Goal: Task Accomplishment & Management: Complete application form

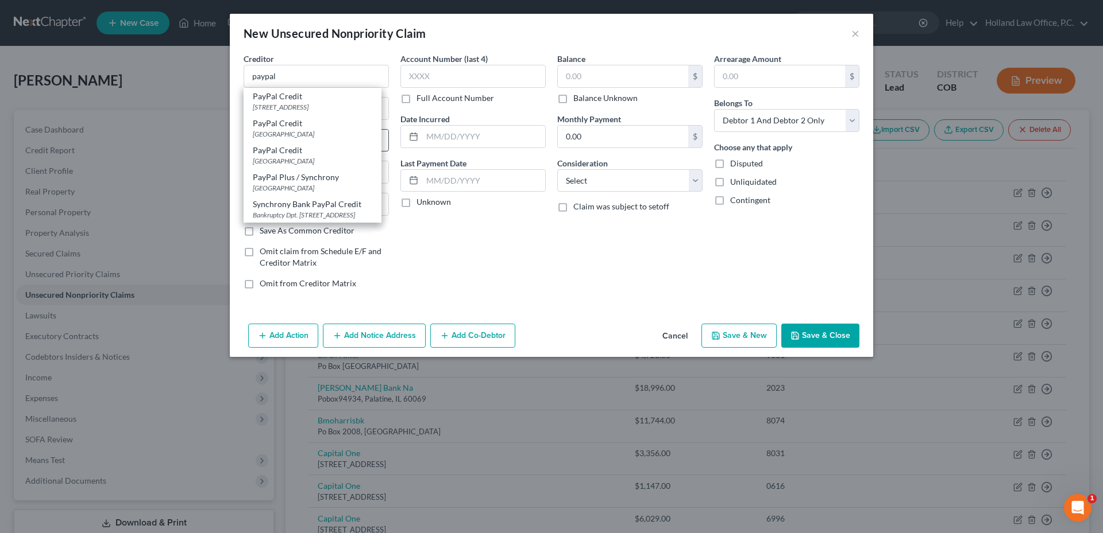
select select "9"
type input "32896"
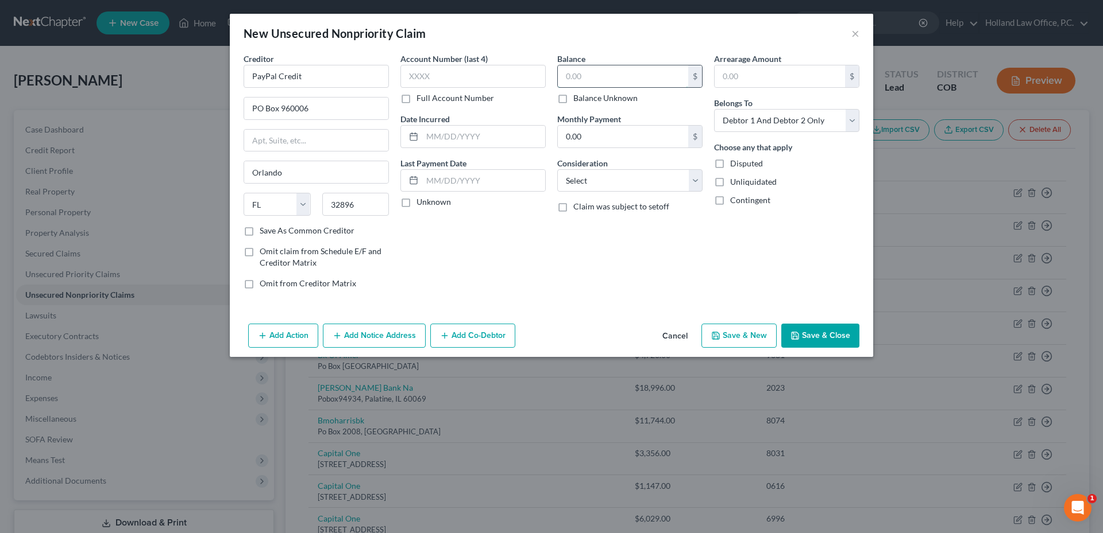
click at [593, 71] on input "text" at bounding box center [623, 76] width 130 height 22
type input "8,040.09"
drag, startPoint x: 292, startPoint y: 115, endPoint x: 257, endPoint y: 116, distance: 34.5
click at [257, 116] on input "PO Box 960006" at bounding box center [316, 109] width 144 height 22
click at [251, 117] on input "PO Box 960006" at bounding box center [316, 109] width 144 height 22
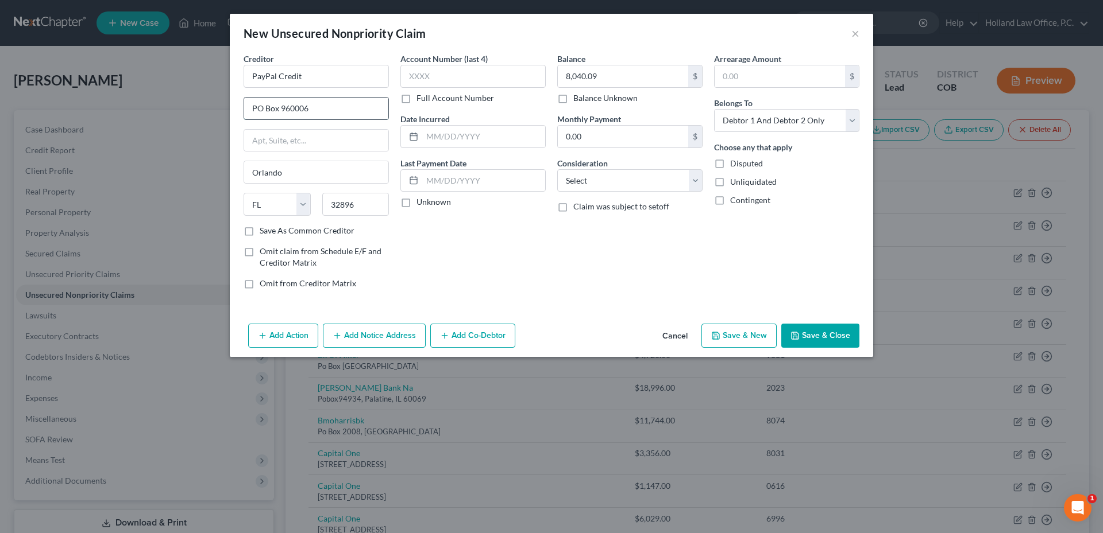
drag, startPoint x: 251, startPoint y: 113, endPoint x: 311, endPoint y: 106, distance: 60.2
click at [311, 106] on input "PO Box 960006" at bounding box center [316, 109] width 144 height 22
type input "PO Box 71718"
type input "19176"
drag, startPoint x: 365, startPoint y: 204, endPoint x: 333, endPoint y: 204, distance: 32.2
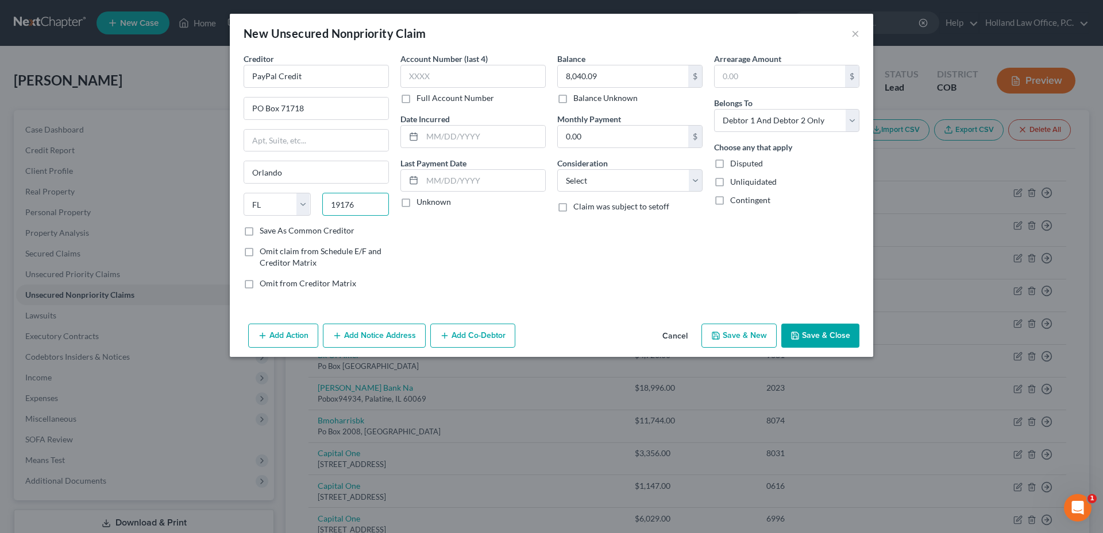
click at [333, 204] on input "19176" at bounding box center [355, 204] width 67 height 23
click at [358, 216] on div "State [US_STATE] AK AR AZ CA CO CT DE DC [GEOGRAPHIC_DATA] [GEOGRAPHIC_DATA] GU…" at bounding box center [316, 209] width 157 height 32
click at [300, 203] on select "State [US_STATE] AK AR AZ CA CO CT DE DC [GEOGRAPHIC_DATA] [GEOGRAPHIC_DATA] GU…" at bounding box center [276, 204] width 67 height 23
select select "39"
click at [243, 193] on select "State [US_STATE] AK AR AZ CA CO CT DE DC [GEOGRAPHIC_DATA] [GEOGRAPHIC_DATA] GU…" at bounding box center [276, 204] width 67 height 23
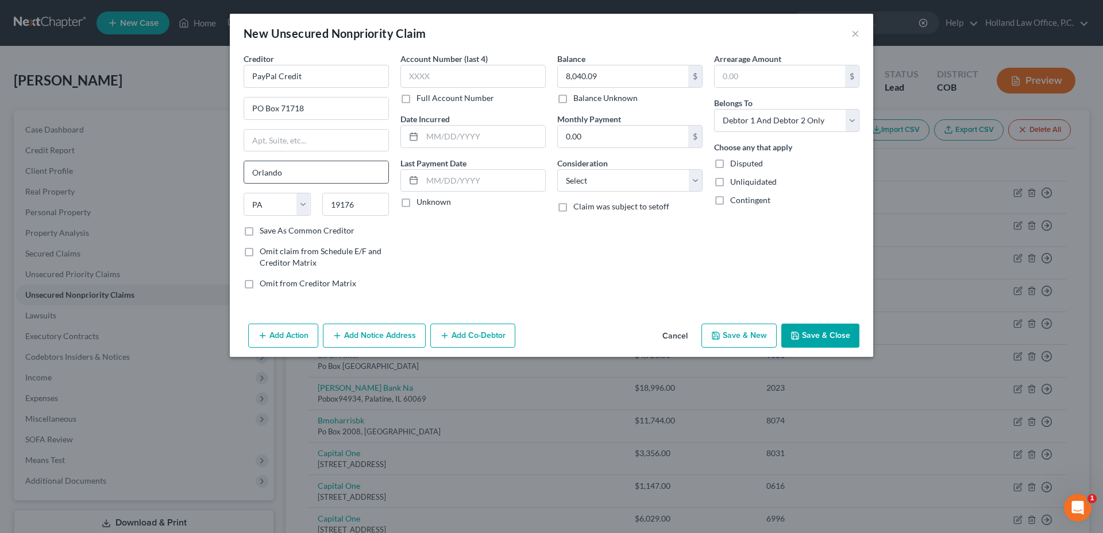
click at [304, 173] on input "Orlando" at bounding box center [316, 172] width 144 height 22
click at [304, 175] on input "Orlando" at bounding box center [316, 172] width 144 height 22
type input "[GEOGRAPHIC_DATA]"
click at [819, 331] on button "Save & Close" at bounding box center [820, 336] width 78 height 24
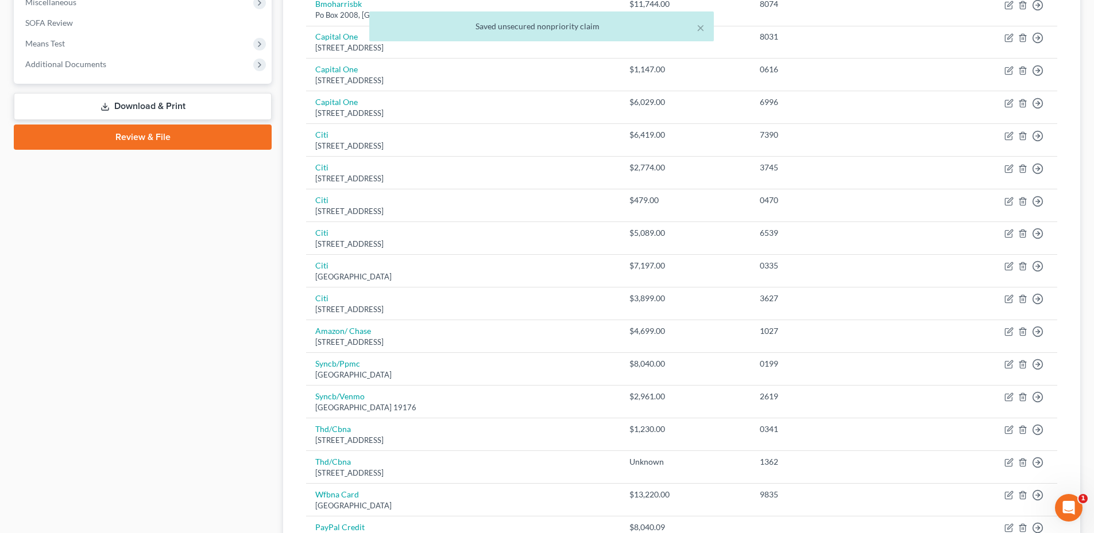
scroll to position [557, 0]
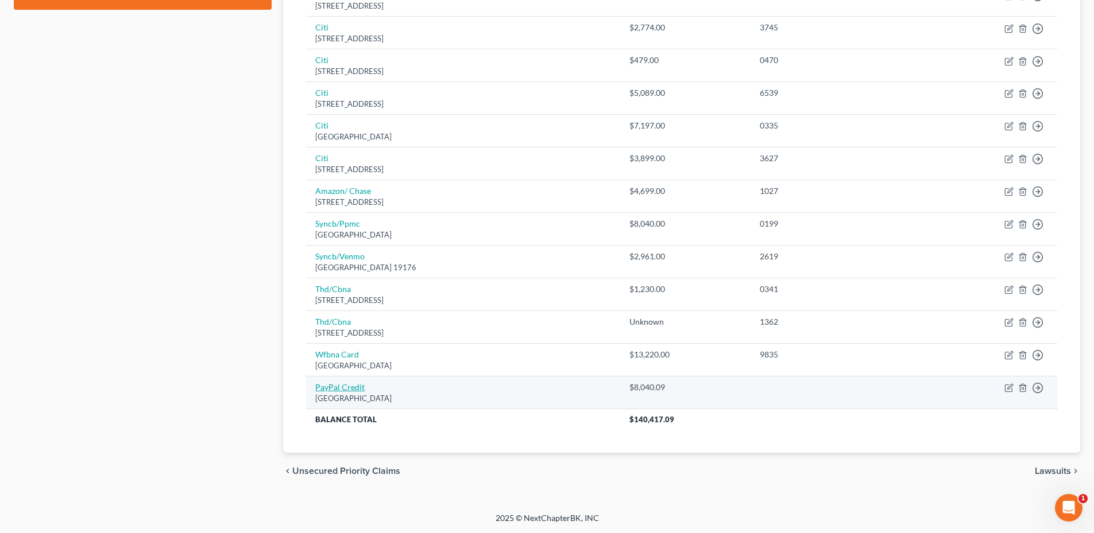
click at [334, 392] on link "PayPal Credit" at bounding box center [339, 387] width 49 height 10
select select "39"
select select "2"
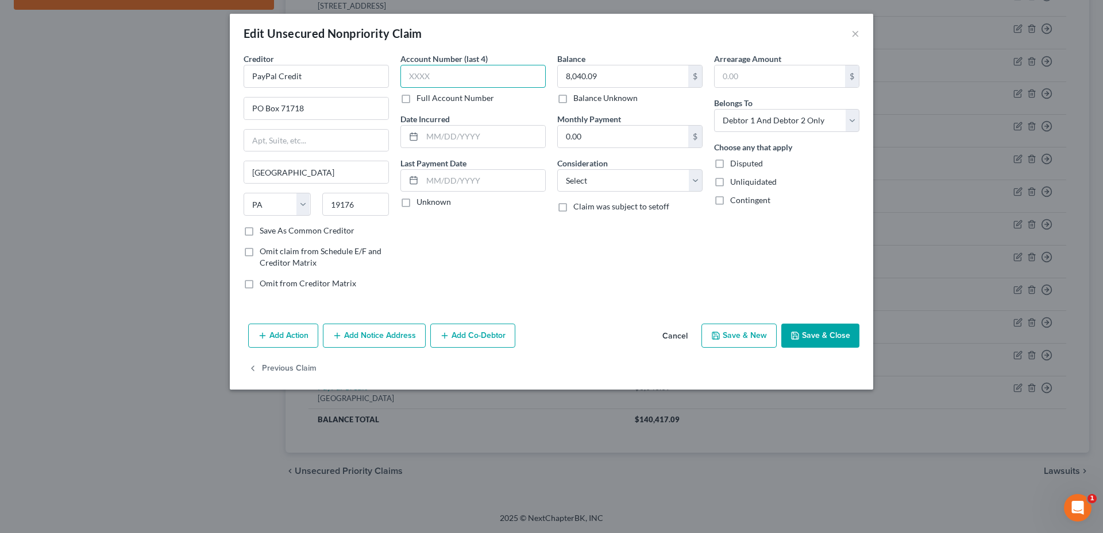
click at [480, 68] on input "text" at bounding box center [472, 76] width 145 height 23
type input "0199"
drag, startPoint x: 813, startPoint y: 331, endPoint x: 802, endPoint y: 322, distance: 13.8
click at [814, 331] on button "Save & Close" at bounding box center [820, 336] width 78 height 24
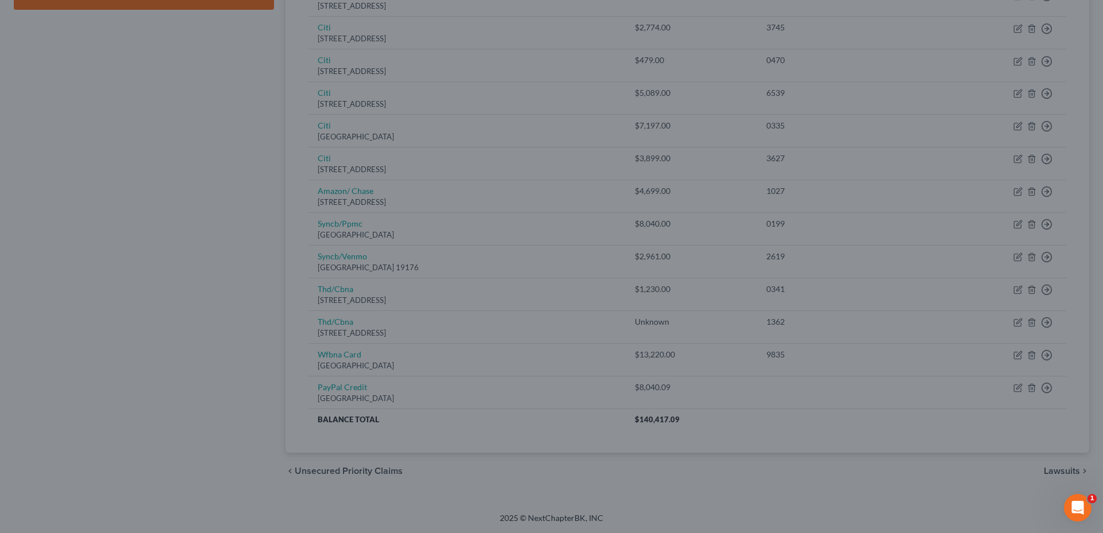
type input "0"
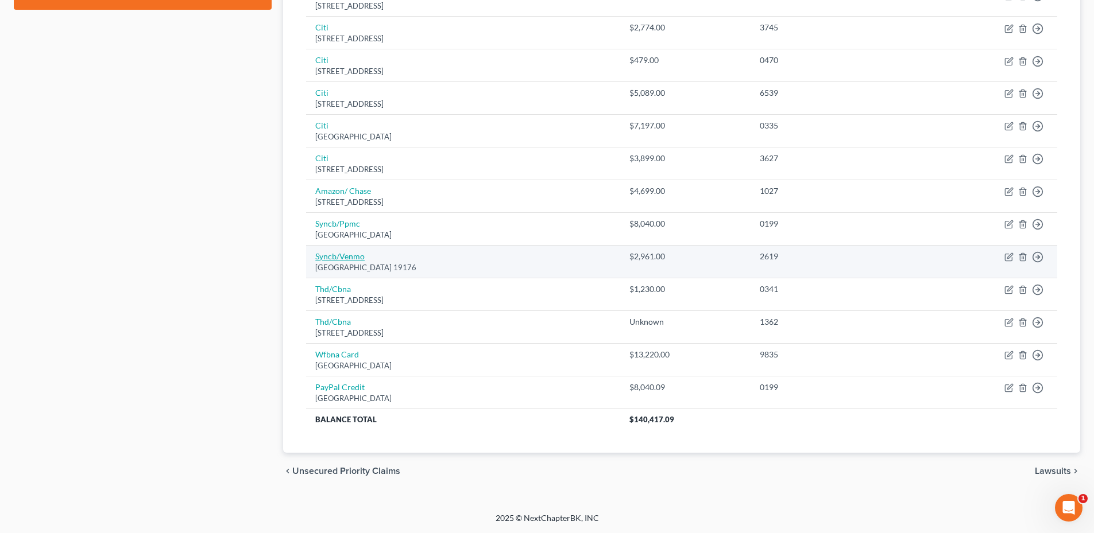
click at [343, 257] on link "Syncb/Venmo" at bounding box center [339, 257] width 49 height 10
select select "39"
select select "2"
select select "1"
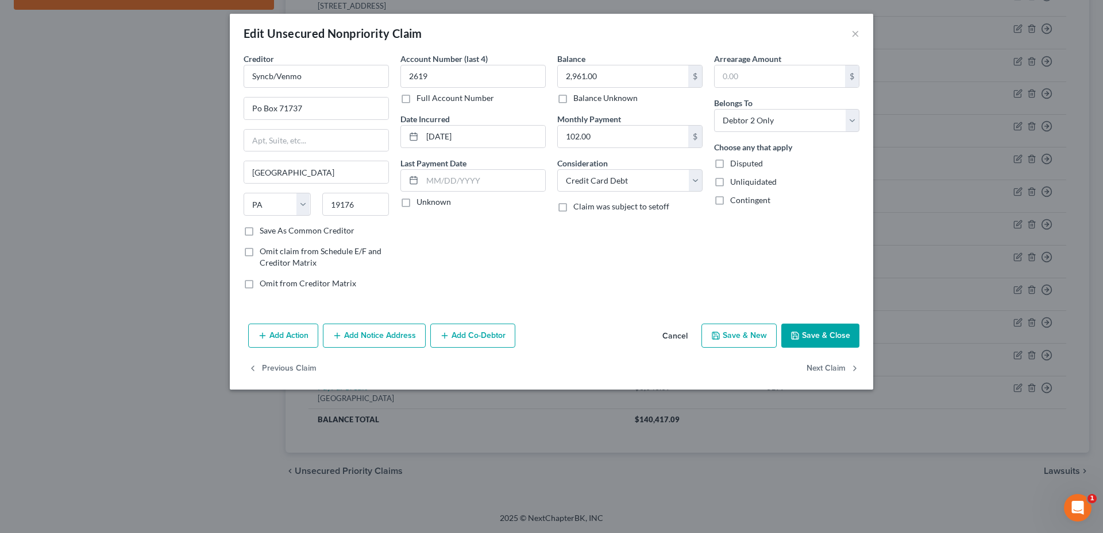
drag, startPoint x: 836, startPoint y: 324, endPoint x: 791, endPoint y: 310, distance: 47.0
click at [837, 324] on button "Save & Close" at bounding box center [820, 336] width 78 height 24
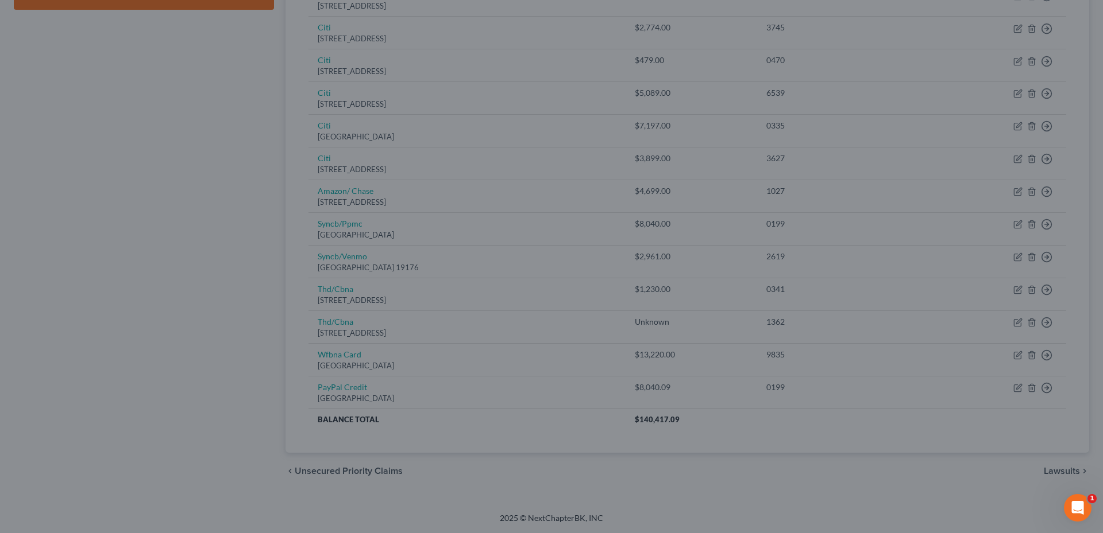
type input "0"
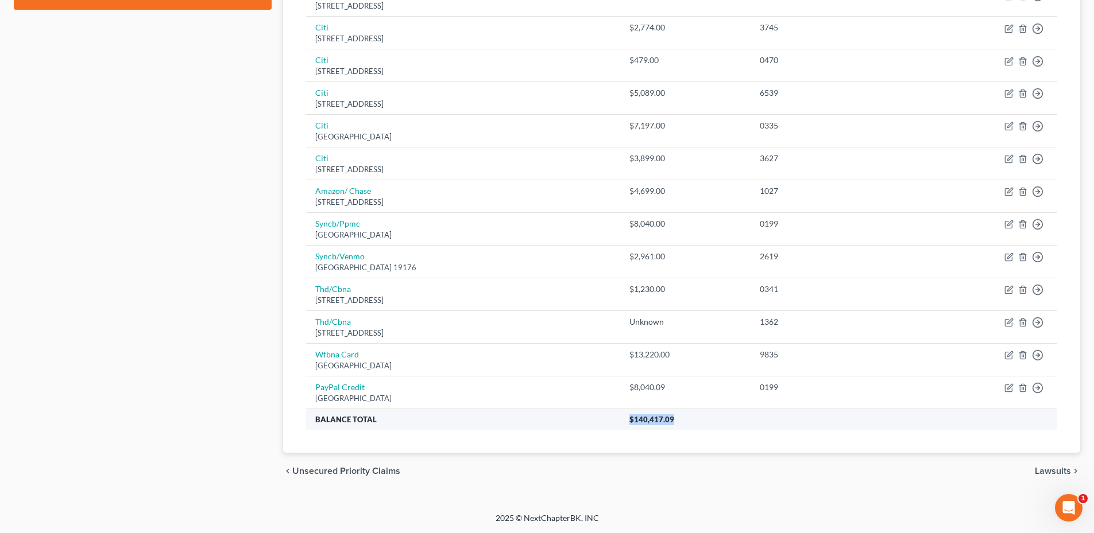
drag, startPoint x: 670, startPoint y: 419, endPoint x: 760, endPoint y: 427, distance: 91.1
click at [760, 427] on th "$140,417.09" at bounding box center [838, 419] width 437 height 21
drag, startPoint x: 737, startPoint y: 424, endPoint x: 725, endPoint y: 423, distance: 12.6
click at [725, 423] on th "$140,417.09" at bounding box center [838, 419] width 437 height 21
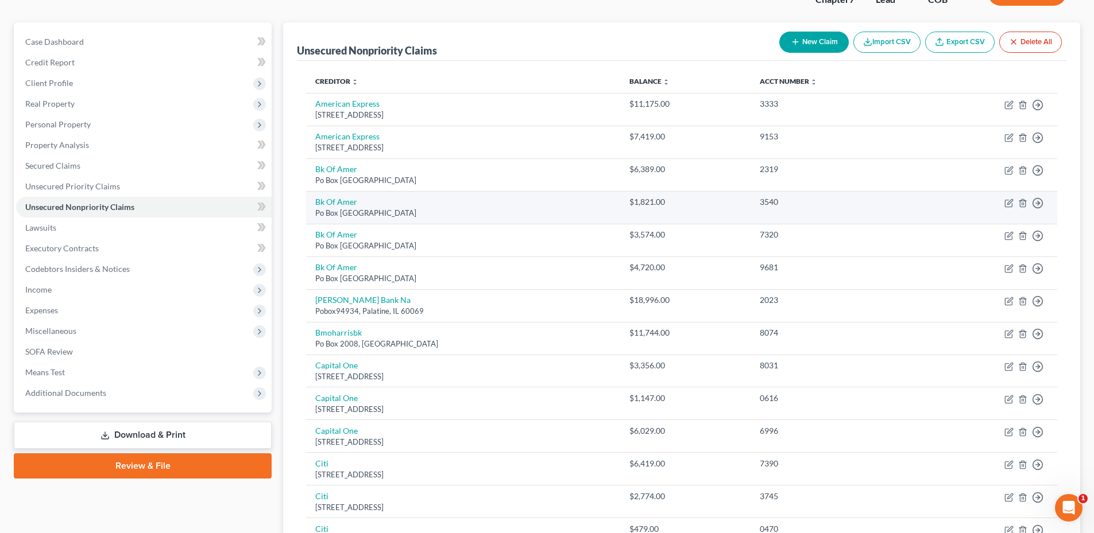
scroll to position [115, 0]
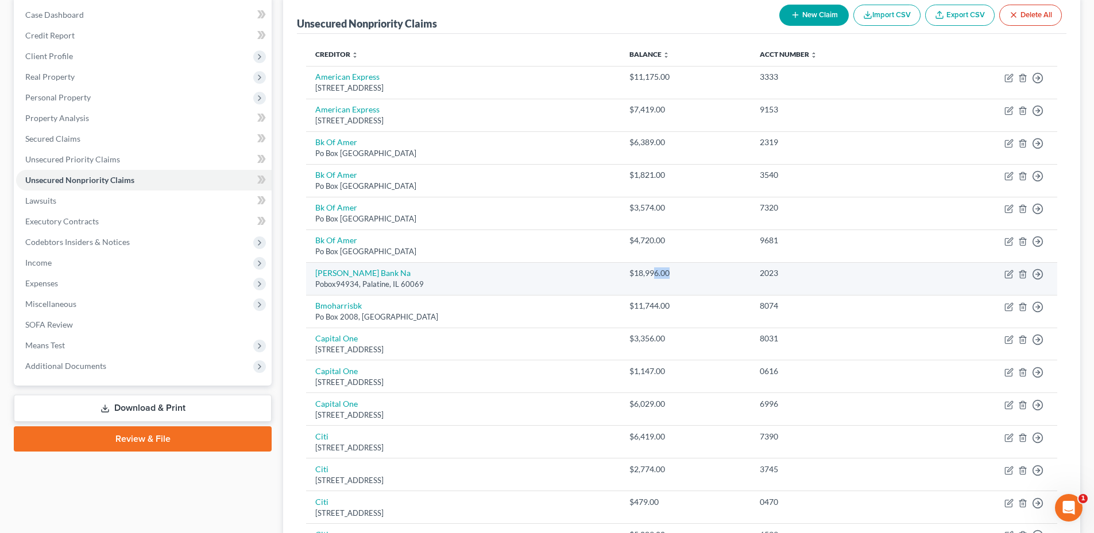
drag, startPoint x: 757, startPoint y: 269, endPoint x: 789, endPoint y: 268, distance: 31.6
click at [788, 268] on tr "[PERSON_NAME] Bank Na Pobox94934, [GEOGRAPHIC_DATA] $18,996.00 2023 Move to D M…" at bounding box center [681, 278] width 751 height 33
click at [1037, 275] on line "button" at bounding box center [1038, 275] width 4 height 0
click at [381, 271] on link "[PERSON_NAME] Bank Na" at bounding box center [362, 273] width 95 height 10
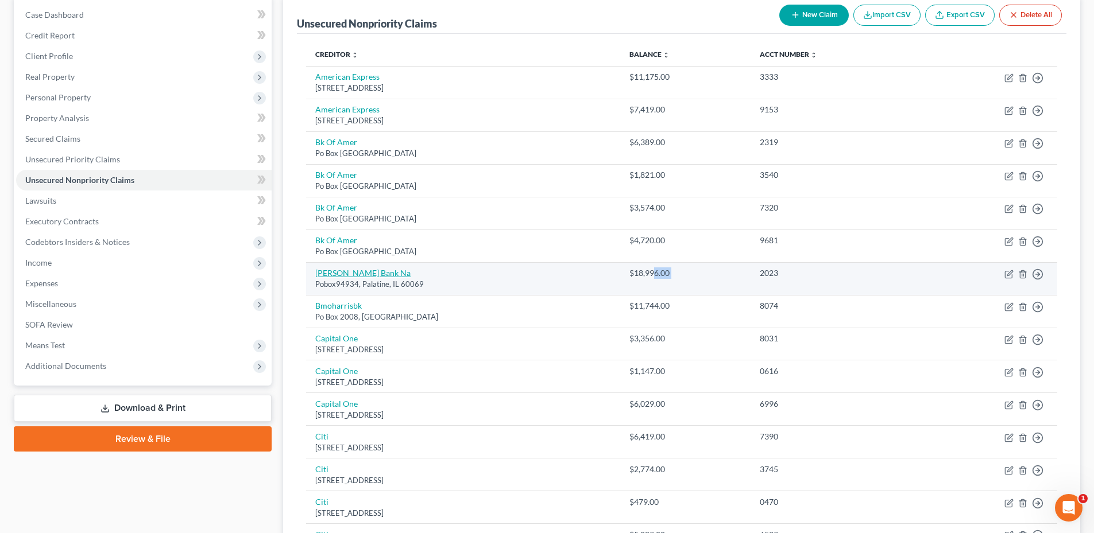
select select "14"
select select "2"
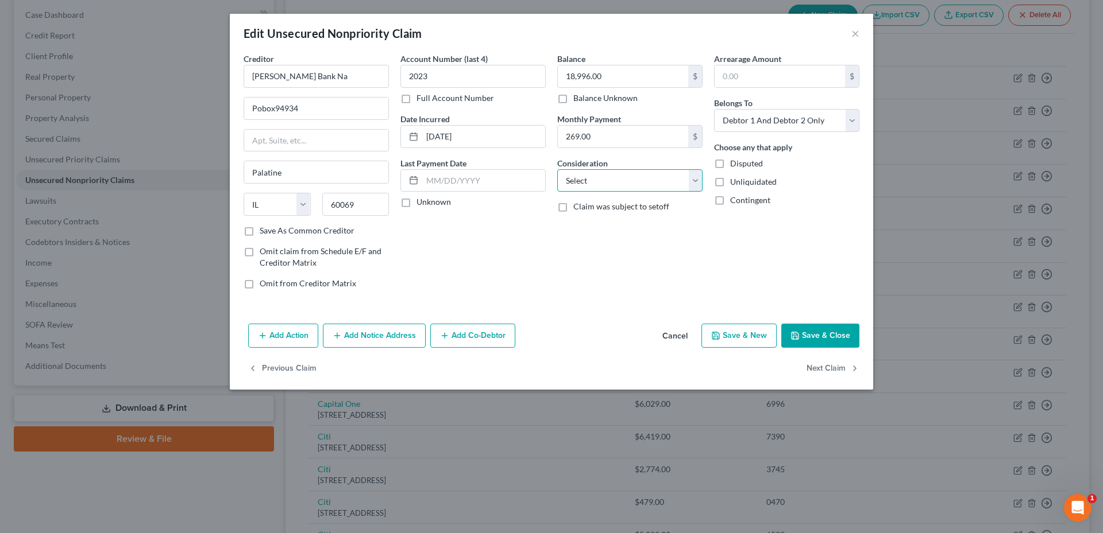
click at [623, 182] on select "Select Cable / Satellite Services Collection Agency Credit Card Debt Debt Couns…" at bounding box center [629, 180] width 145 height 23
click at [623, 181] on select "Select Cable / Satellite Services Collection Agency Credit Card Debt Debt Couns…" at bounding box center [629, 180] width 145 height 23
click at [683, 336] on button "Cancel" at bounding box center [675, 336] width 44 height 23
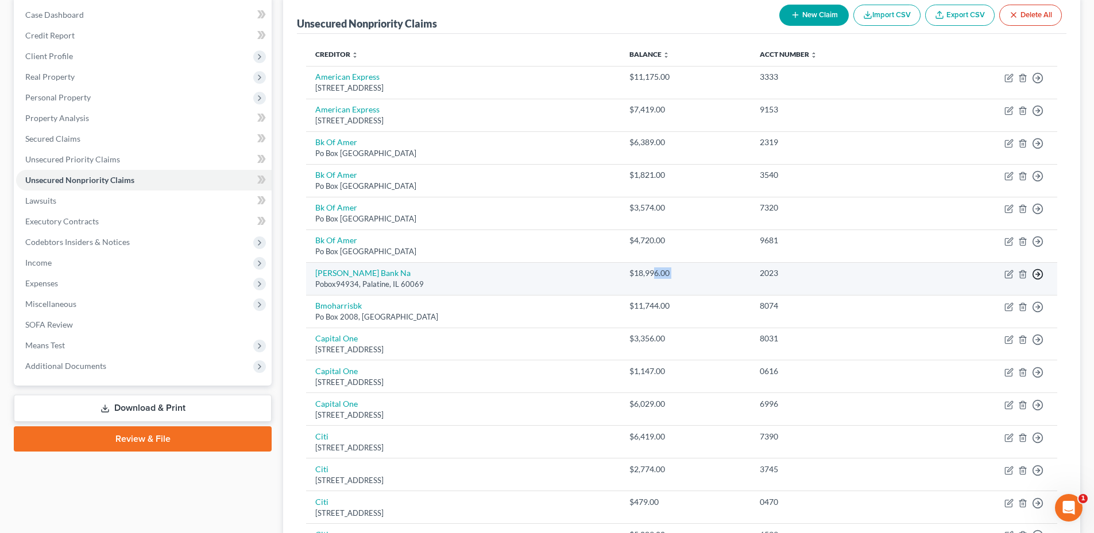
click at [1041, 273] on icon "button" at bounding box center [1037, 274] width 11 height 11
click at [976, 278] on link "Move to D" at bounding box center [985, 283] width 96 height 20
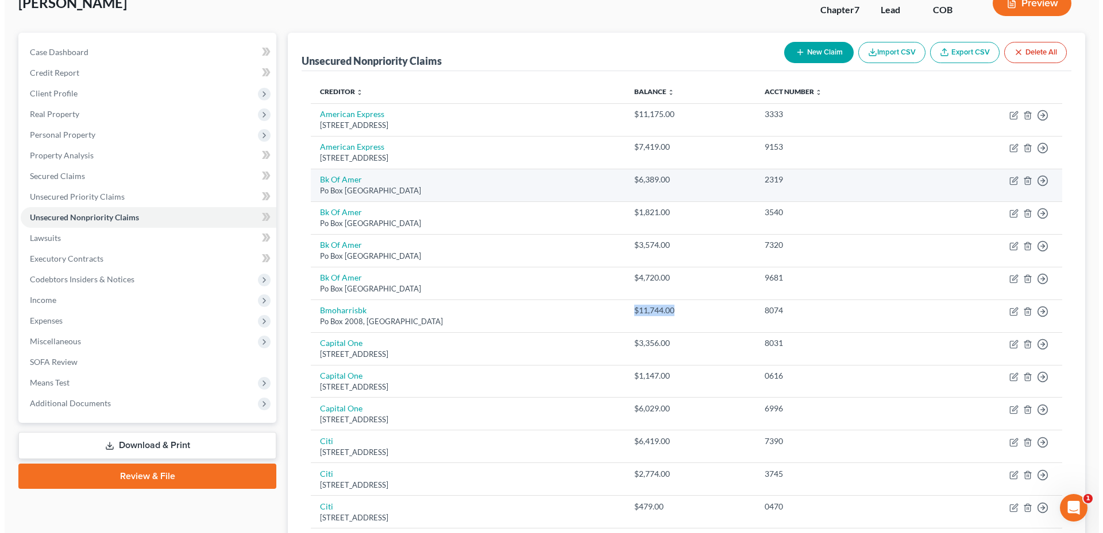
scroll to position [0, 0]
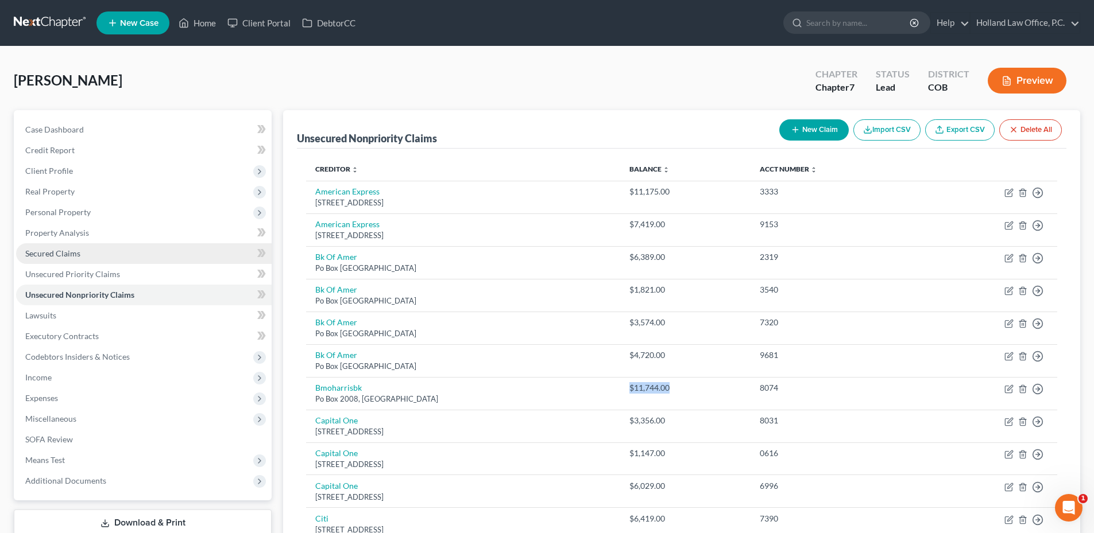
click at [65, 251] on span "Secured Claims" at bounding box center [52, 254] width 55 height 10
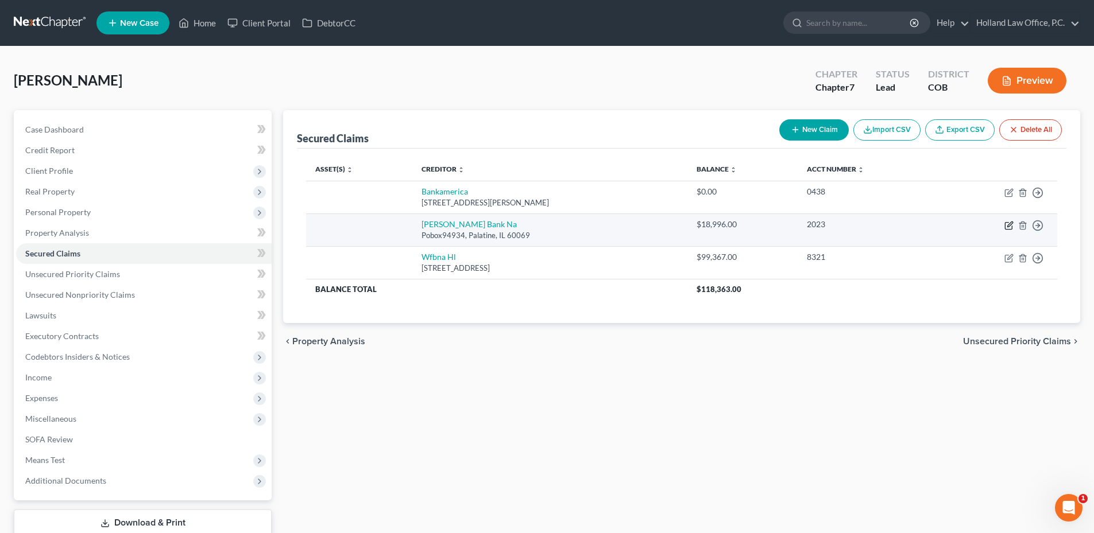
click at [1008, 225] on icon "button" at bounding box center [1009, 224] width 5 height 5
select select "14"
select select "2"
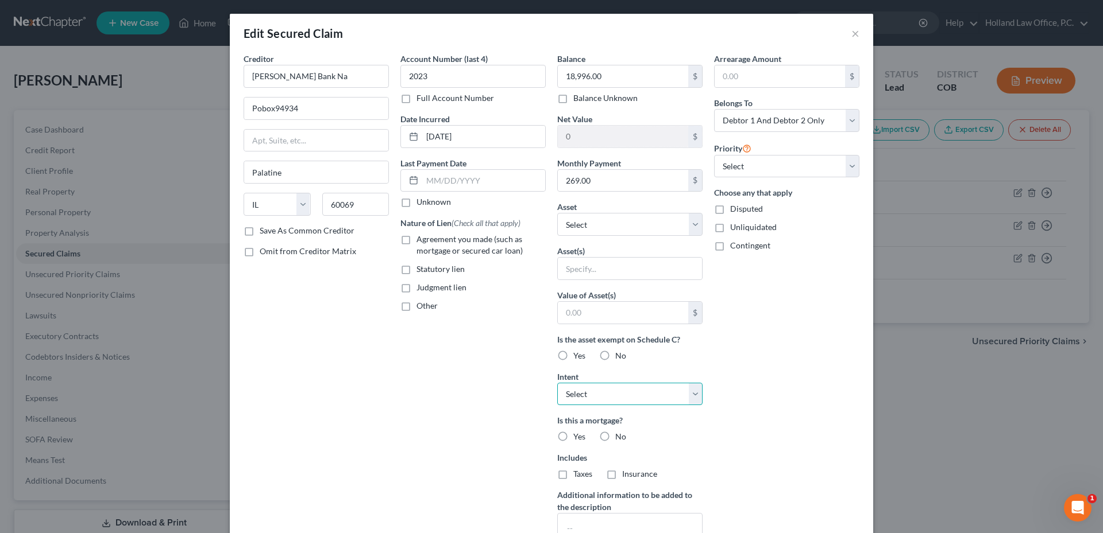
click at [629, 390] on select "Select Surrender Redeem Reaffirm Avoid Other" at bounding box center [629, 394] width 145 height 23
select select "0"
click at [557, 383] on select "Select Surrender Redeem Reaffirm Avoid Other" at bounding box center [629, 394] width 145 height 23
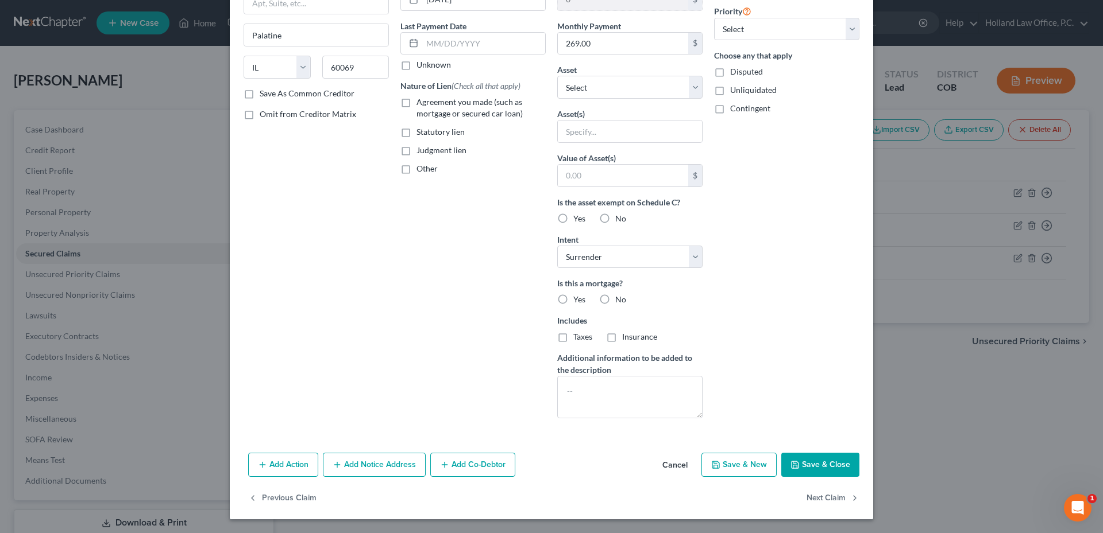
click at [821, 468] on button "Save & Close" at bounding box center [820, 465] width 78 height 24
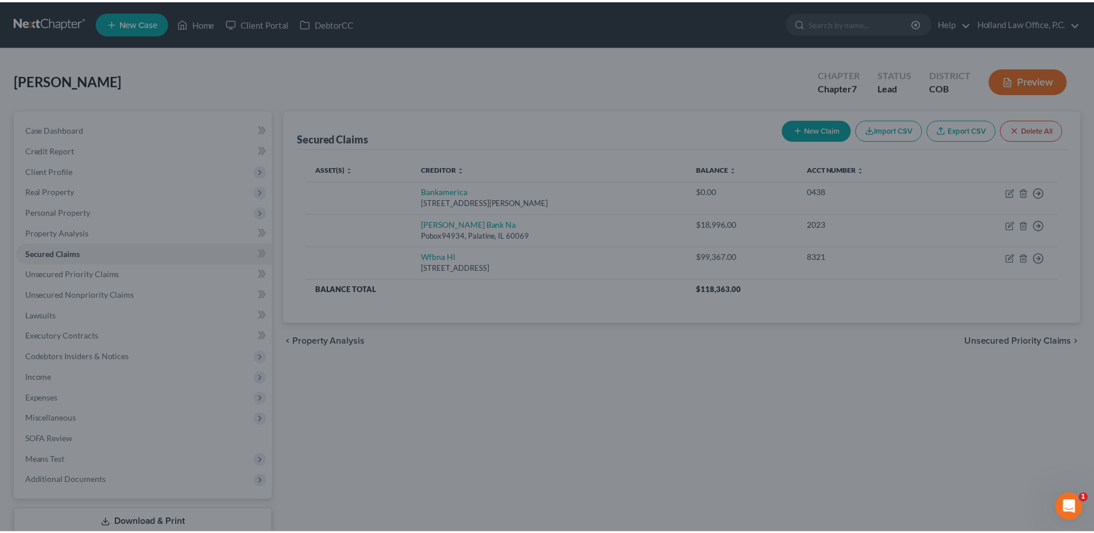
scroll to position [11, 0]
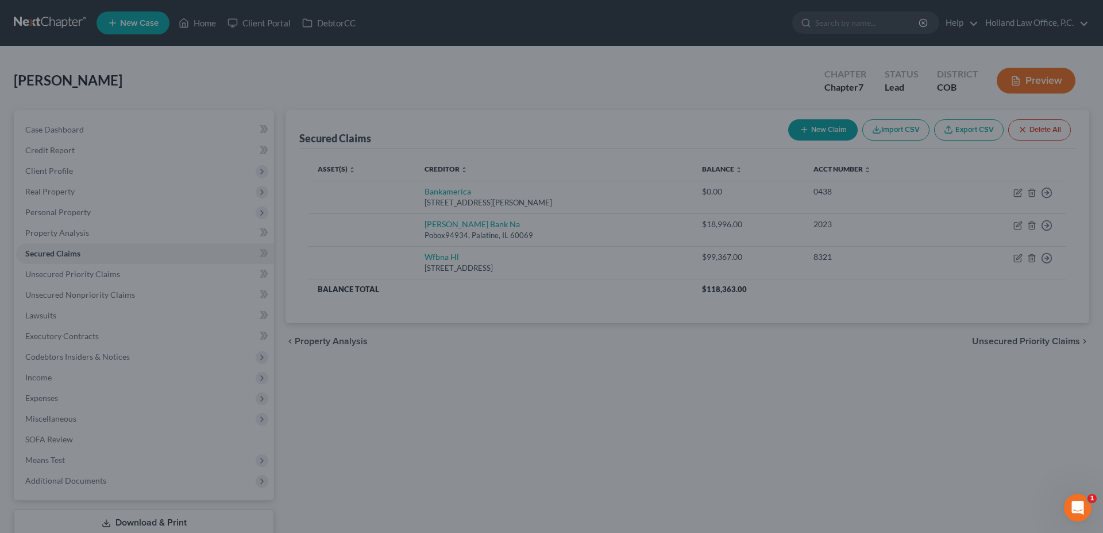
type input "0"
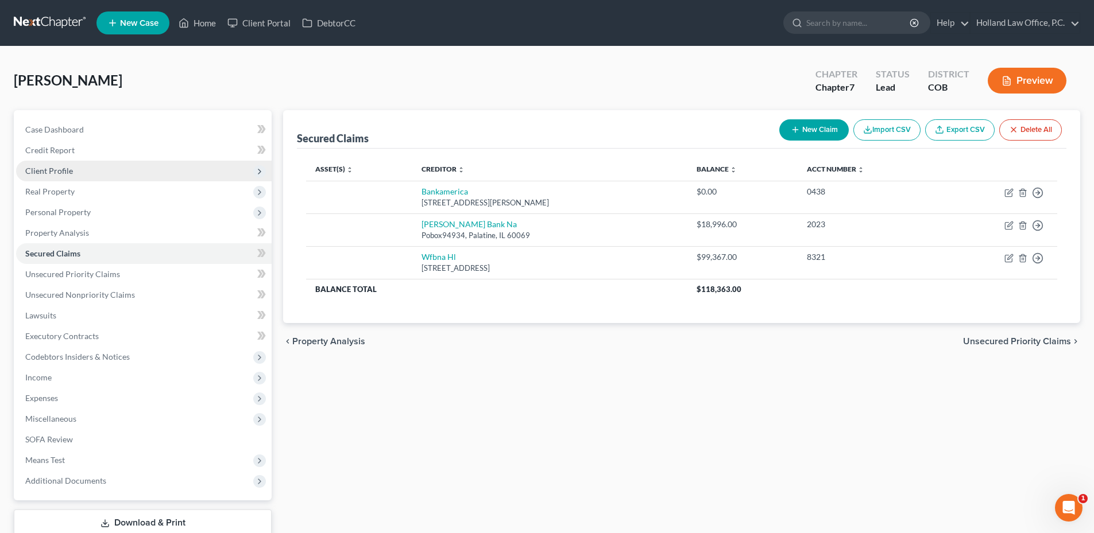
click at [77, 172] on span "Client Profile" at bounding box center [144, 171] width 256 height 21
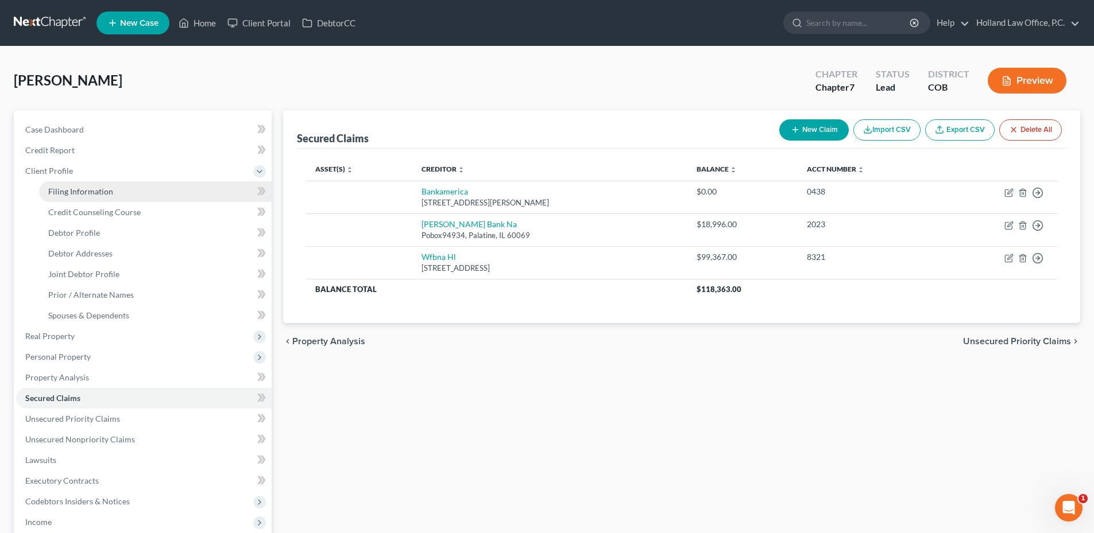
click at [81, 183] on link "Filing Information" at bounding box center [155, 191] width 233 height 21
select select "1"
select select "0"
select select "11"
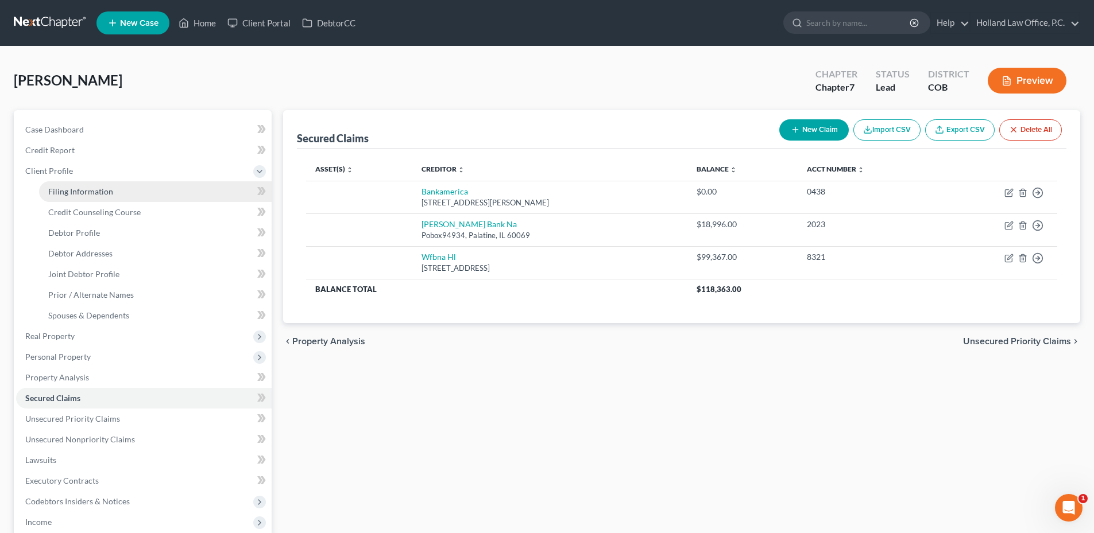
select select "0"
select select "5"
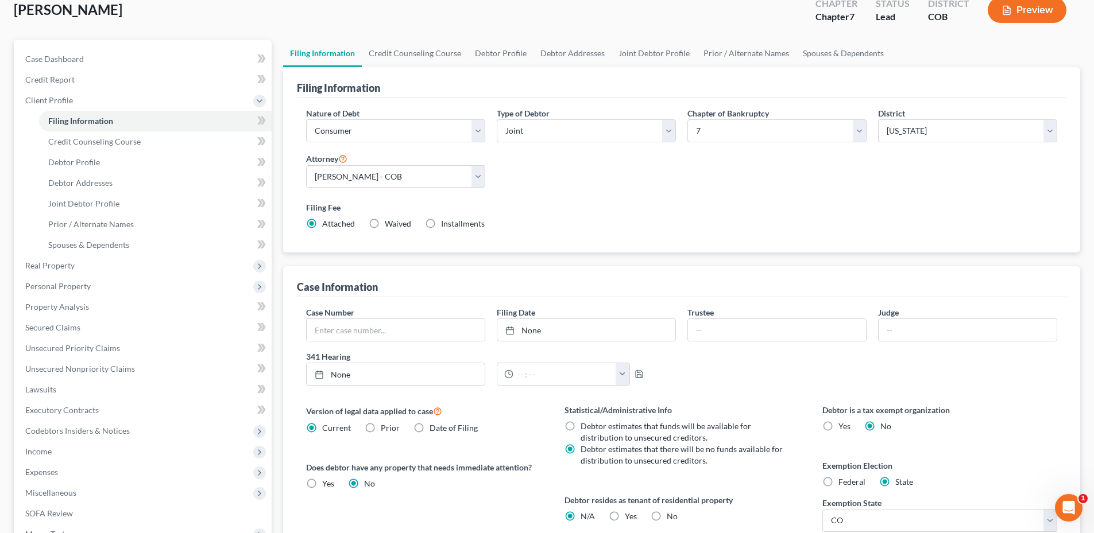
scroll to position [223, 0]
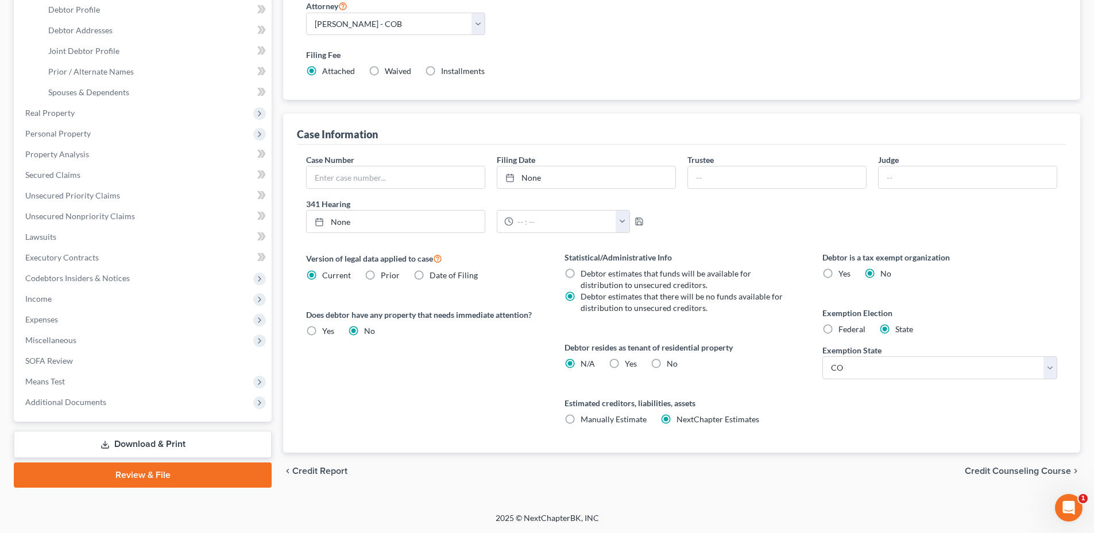
click at [667, 365] on label "No" at bounding box center [672, 363] width 11 height 11
click at [671, 365] on input "No" at bounding box center [674, 361] width 7 height 7
radio input "true"
radio input "false"
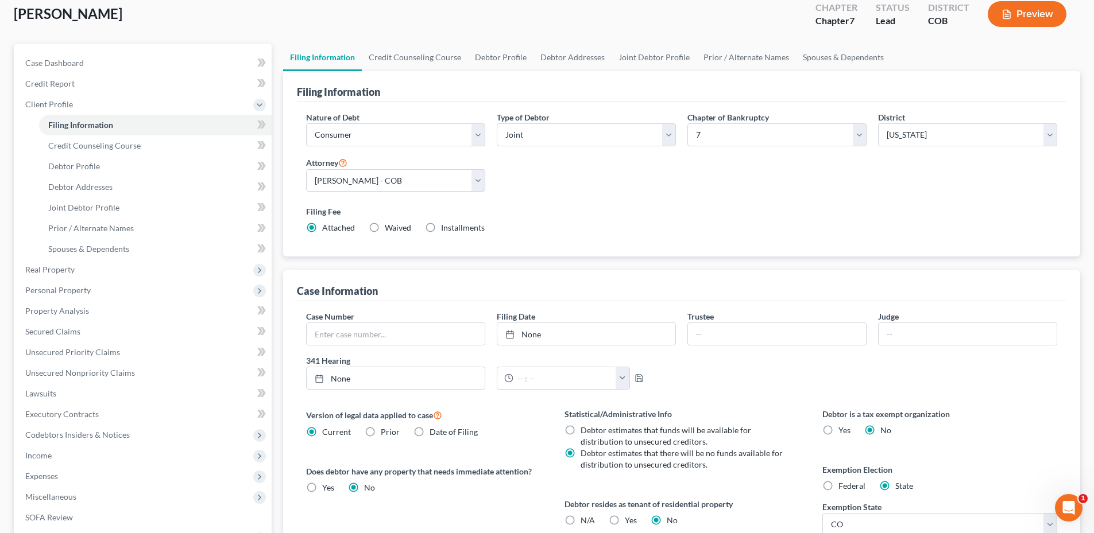
scroll to position [0, 0]
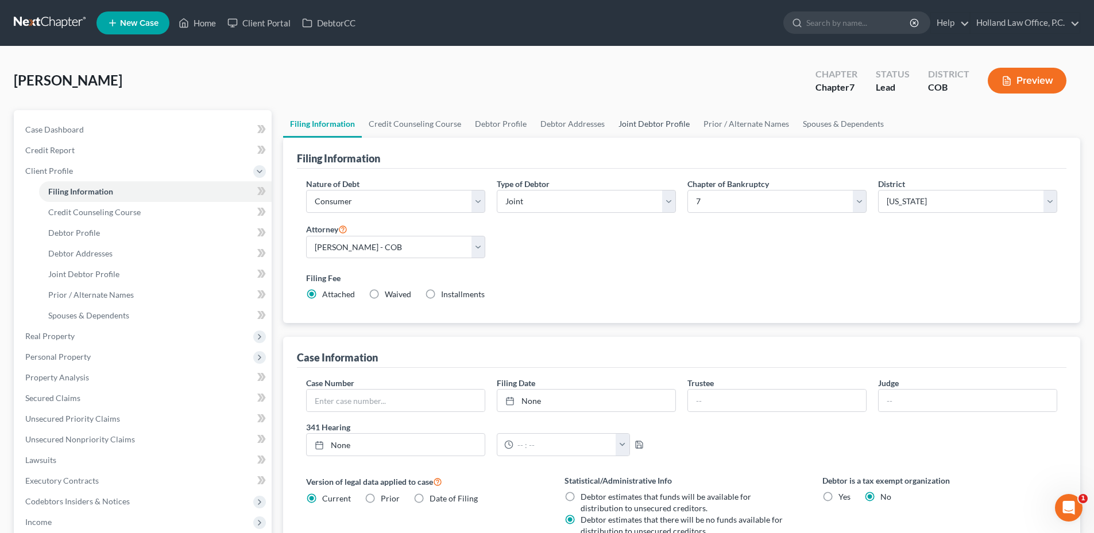
click at [641, 122] on link "Joint Debtor Profile" at bounding box center [654, 124] width 85 height 28
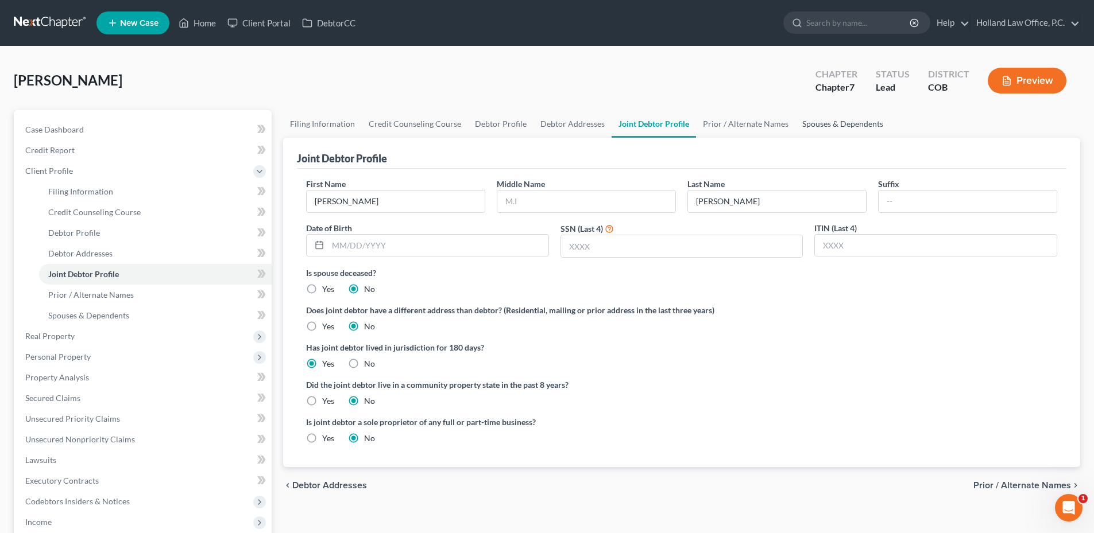
click at [853, 125] on link "Spouses & Dependents" at bounding box center [842, 124] width 95 height 28
